Goal: Task Accomplishment & Management: Manage account settings

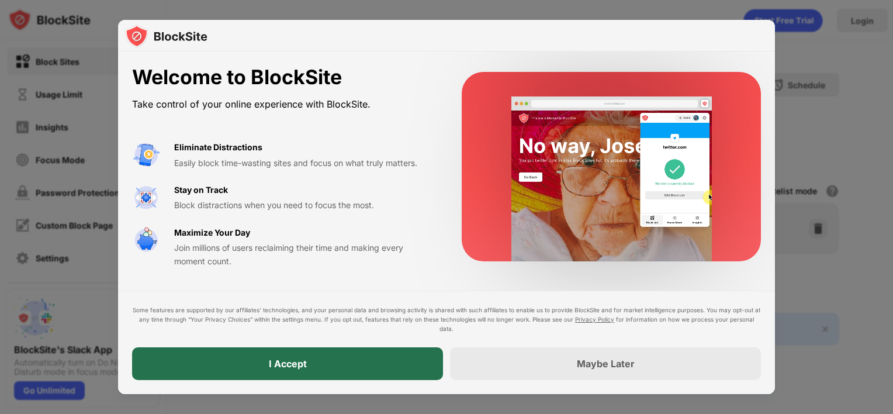
click at [371, 367] on div "I Accept" at bounding box center [287, 363] width 311 height 33
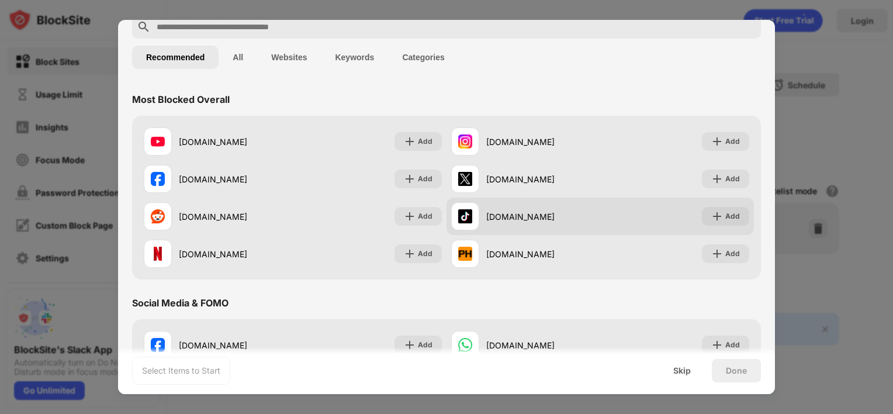
scroll to position [63, 0]
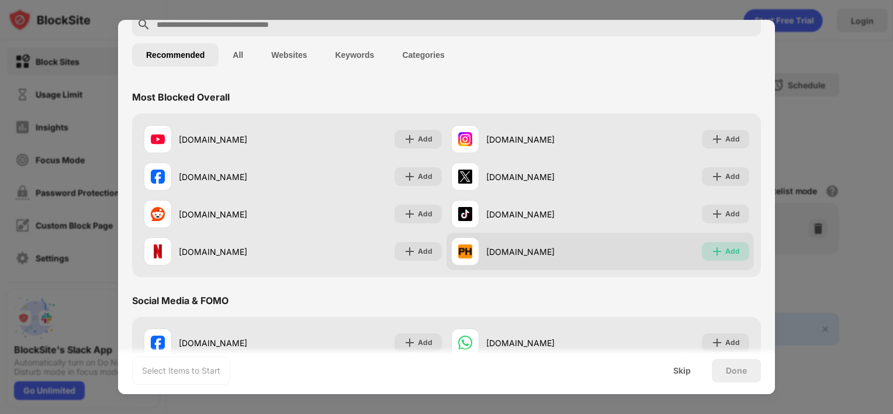
click at [713, 249] on img at bounding box center [718, 252] width 12 height 12
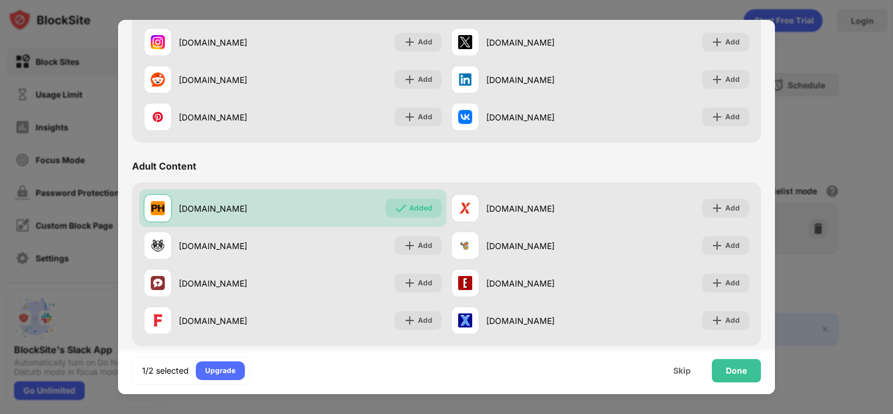
scroll to position [402, 0]
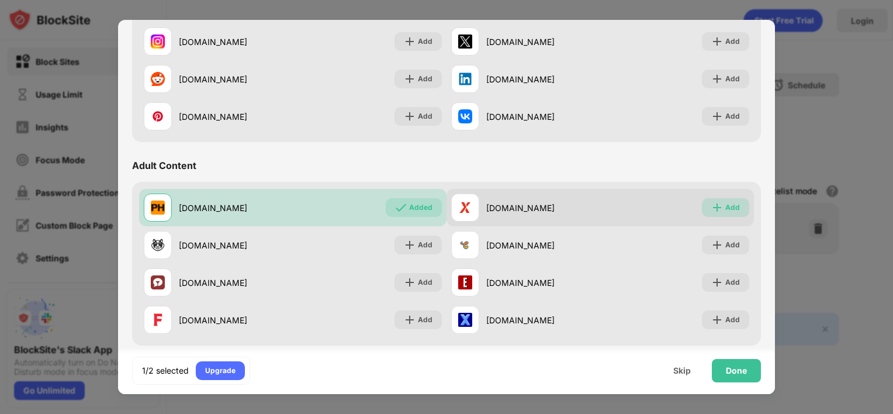
click at [727, 202] on div "Add" at bounding box center [733, 208] width 15 height 12
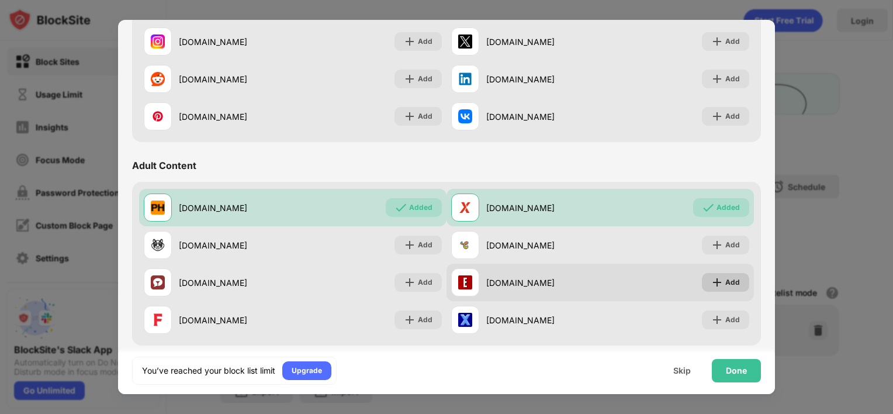
scroll to position [0, 0]
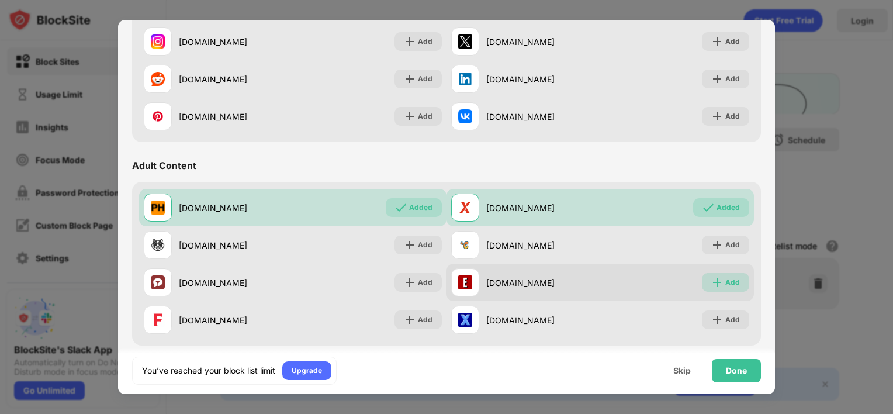
click at [726, 278] on div "Add" at bounding box center [733, 283] width 15 height 12
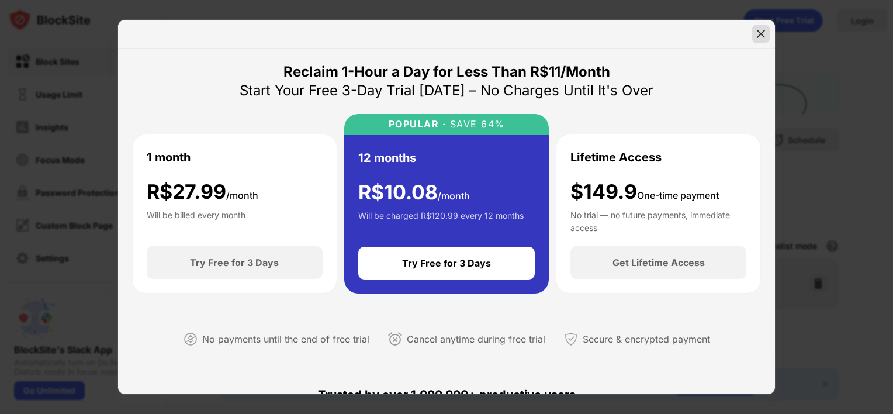
click at [758, 27] on div at bounding box center [761, 34] width 19 height 19
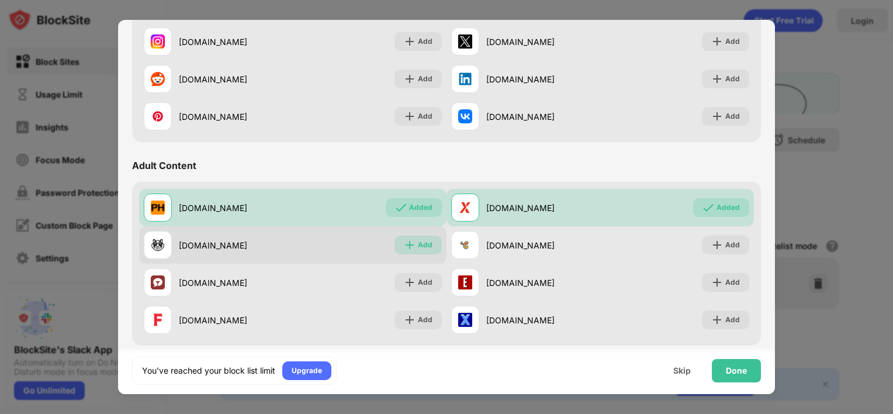
click at [418, 241] on div "Add" at bounding box center [425, 245] width 15 height 12
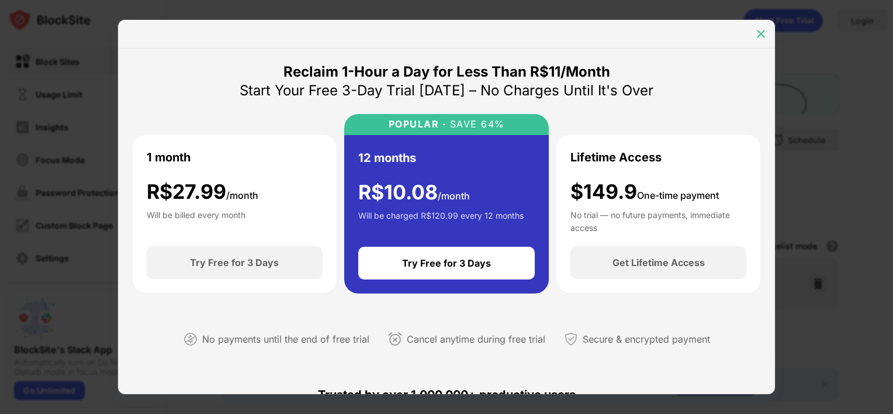
click at [762, 37] on img at bounding box center [761, 34] width 12 height 12
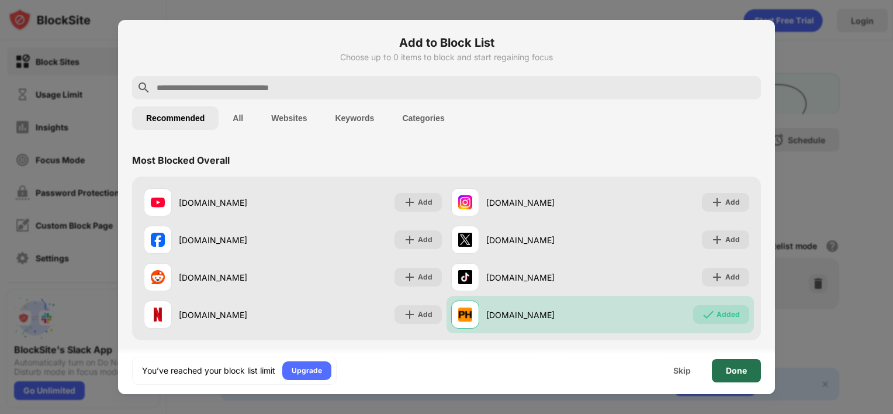
click at [736, 372] on div "Done" at bounding box center [736, 370] width 21 height 9
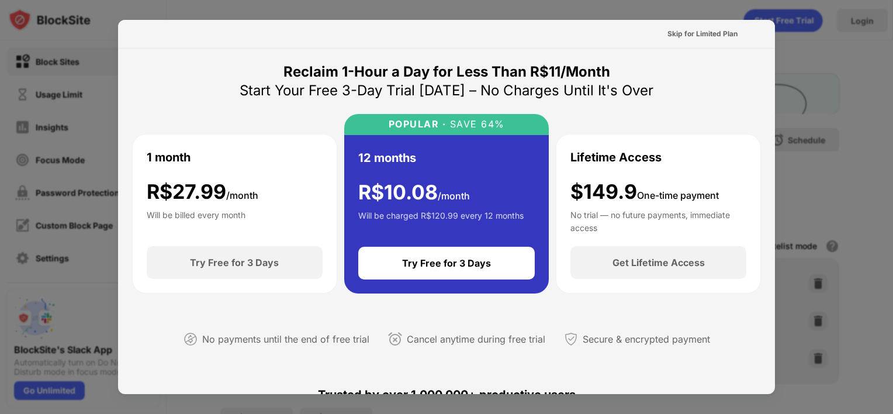
click at [816, 40] on div at bounding box center [446, 207] width 893 height 414
click at [715, 33] on div "Skip for Limited Plan" at bounding box center [703, 34] width 70 height 12
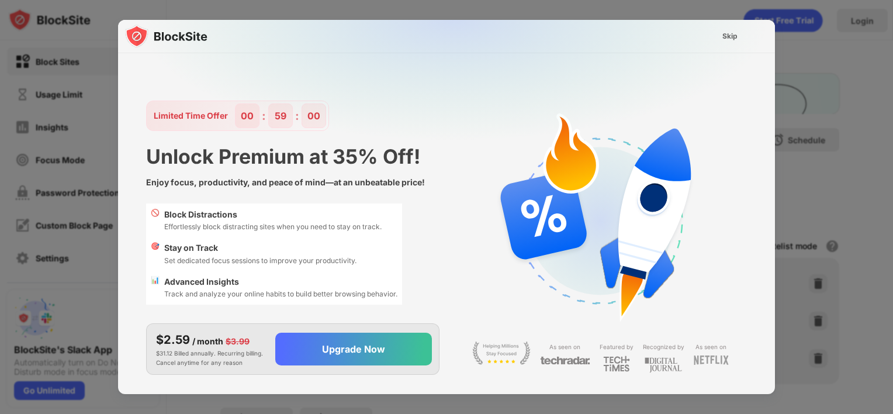
scroll to position [28, 0]
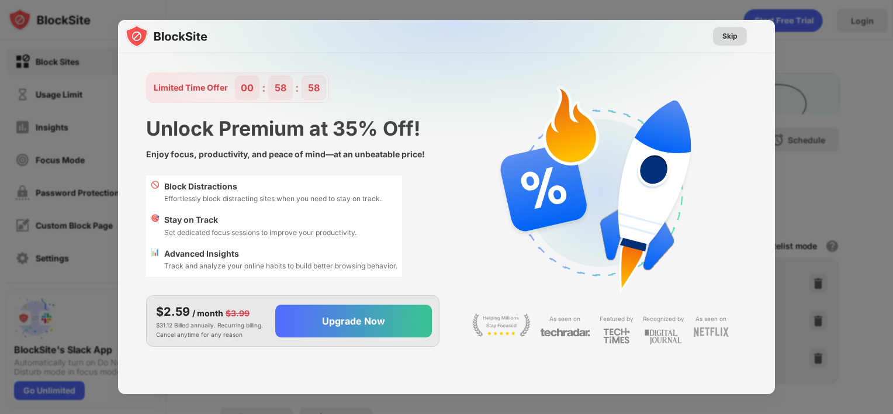
click at [732, 32] on div "Skip" at bounding box center [730, 36] width 15 height 12
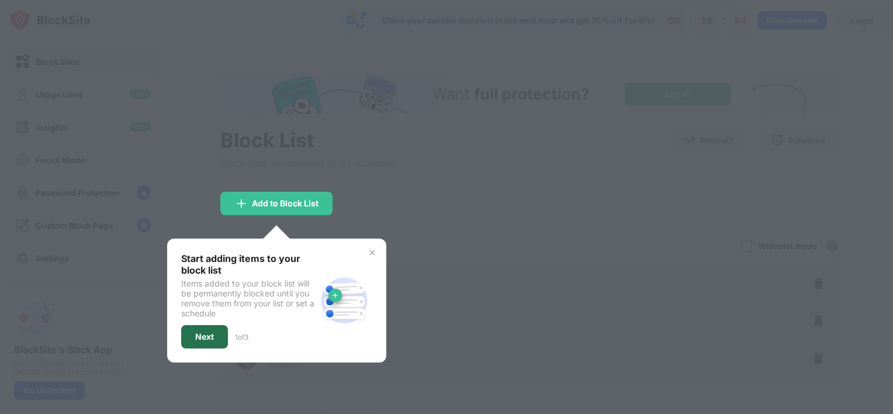
click at [188, 333] on div "Next" at bounding box center [204, 336] width 47 height 23
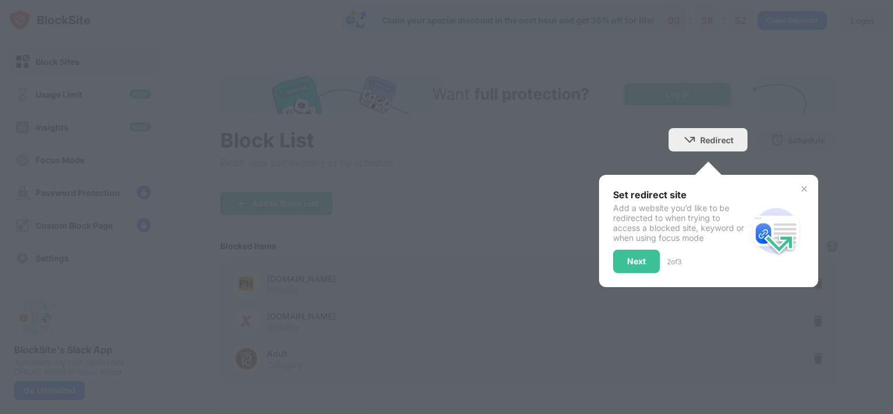
click at [610, 276] on div "Set redirect site Add a website you’d like to be redirected to when trying to a…" at bounding box center [708, 231] width 219 height 112
click at [617, 266] on div "Next" at bounding box center [636, 261] width 47 height 23
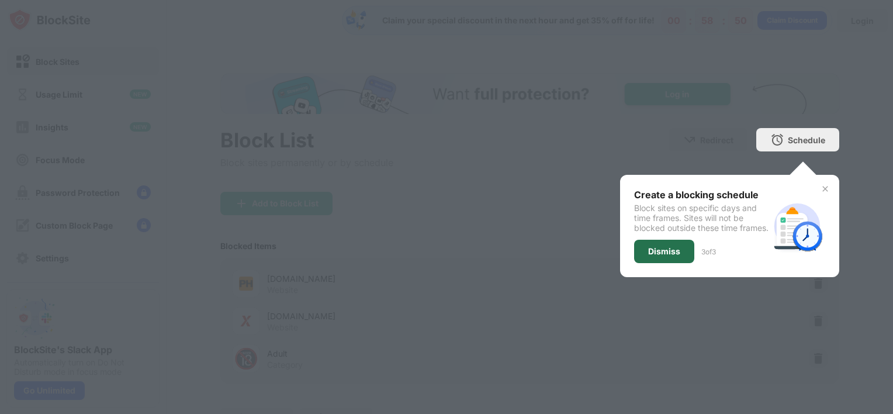
click at [648, 256] on div "Dismiss" at bounding box center [664, 251] width 32 height 9
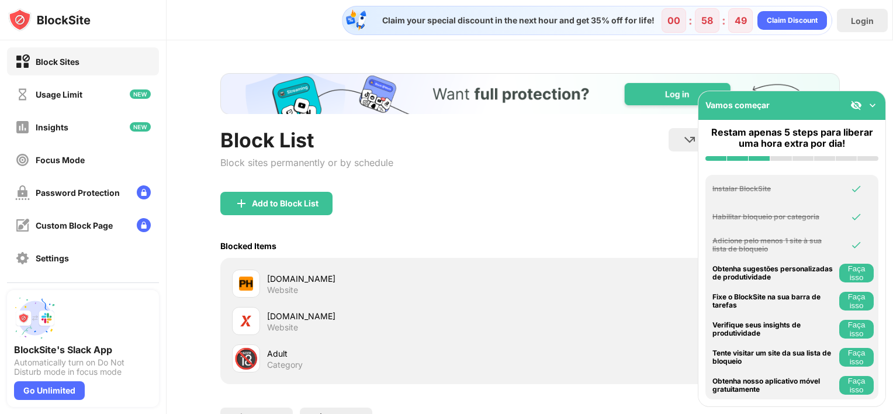
scroll to position [0, 0]
click at [870, 101] on img at bounding box center [873, 105] width 12 height 12
